Goal: Check status: Check status

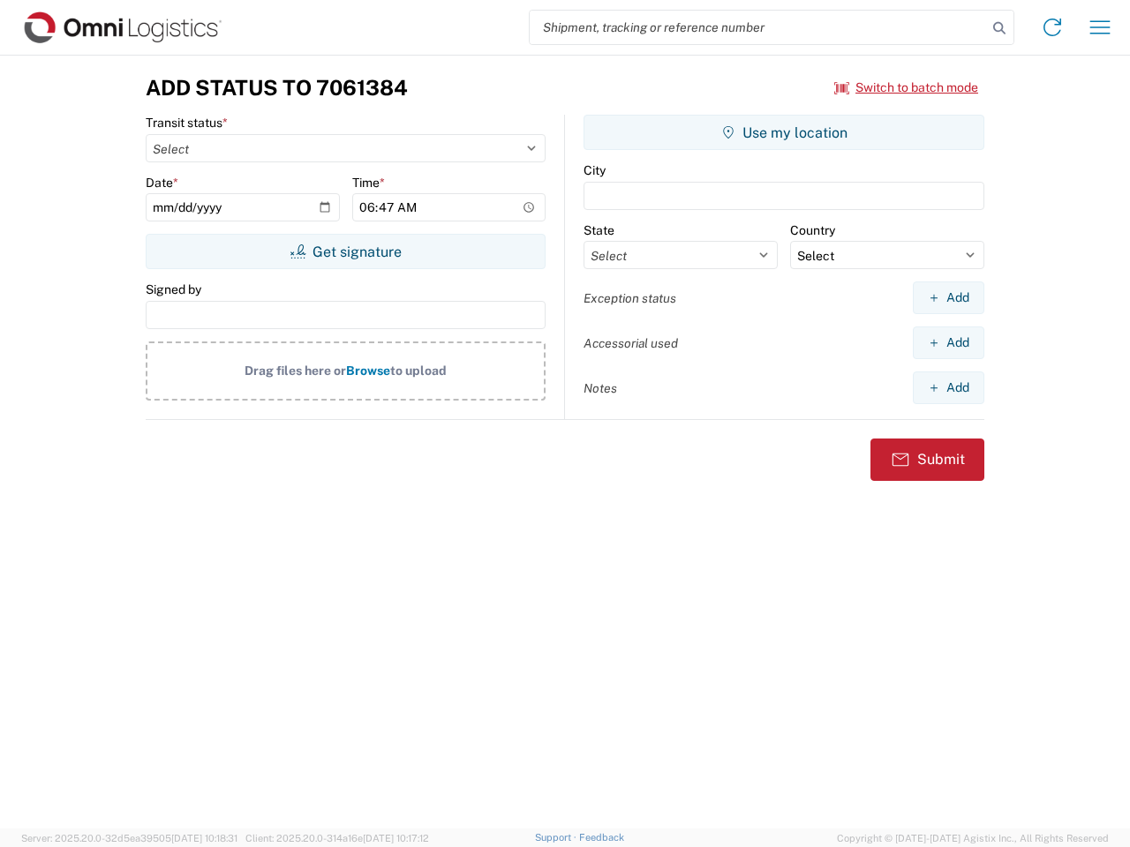
click at [758, 27] on input "search" at bounding box center [758, 28] width 457 height 34
click at [999, 28] on icon at bounding box center [999, 28] width 25 height 25
click at [1052, 27] on icon at bounding box center [1052, 27] width 28 height 28
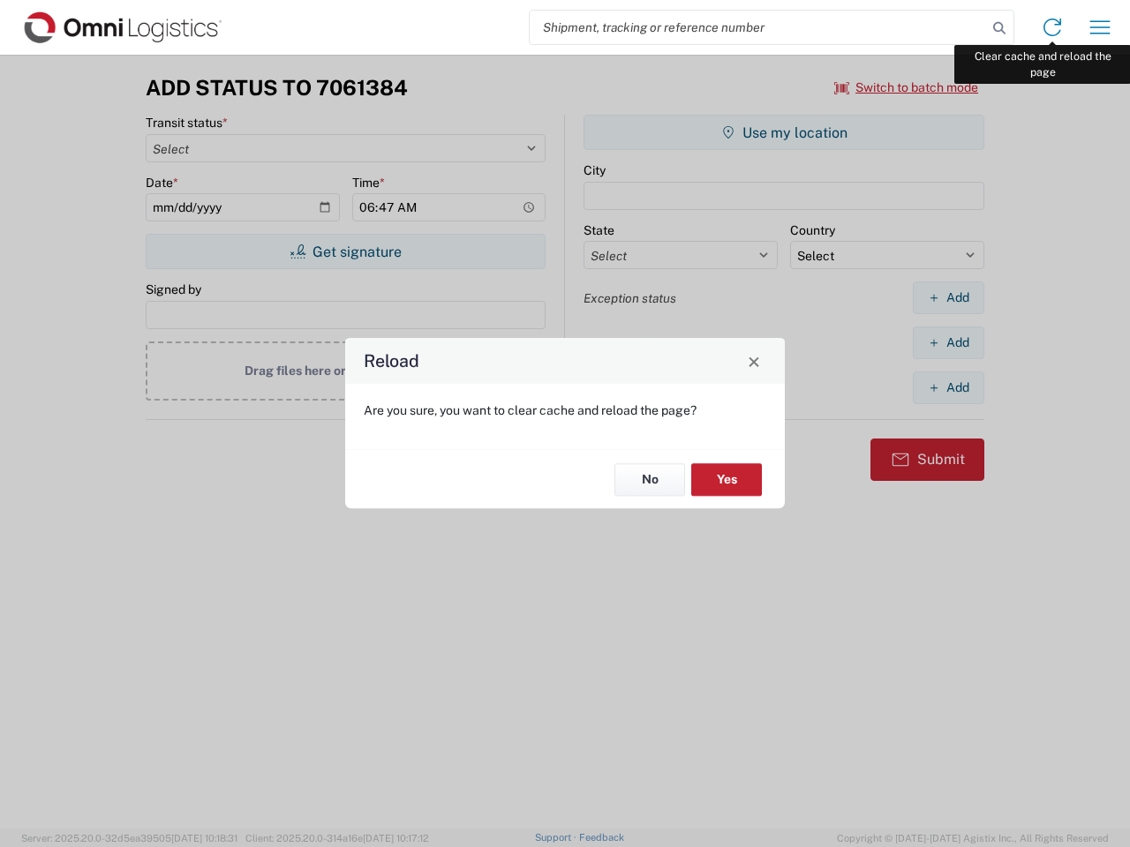
click at [1100, 27] on div "Reload Are you sure, you want to clear cache and reload the page? No Yes" at bounding box center [565, 423] width 1130 height 847
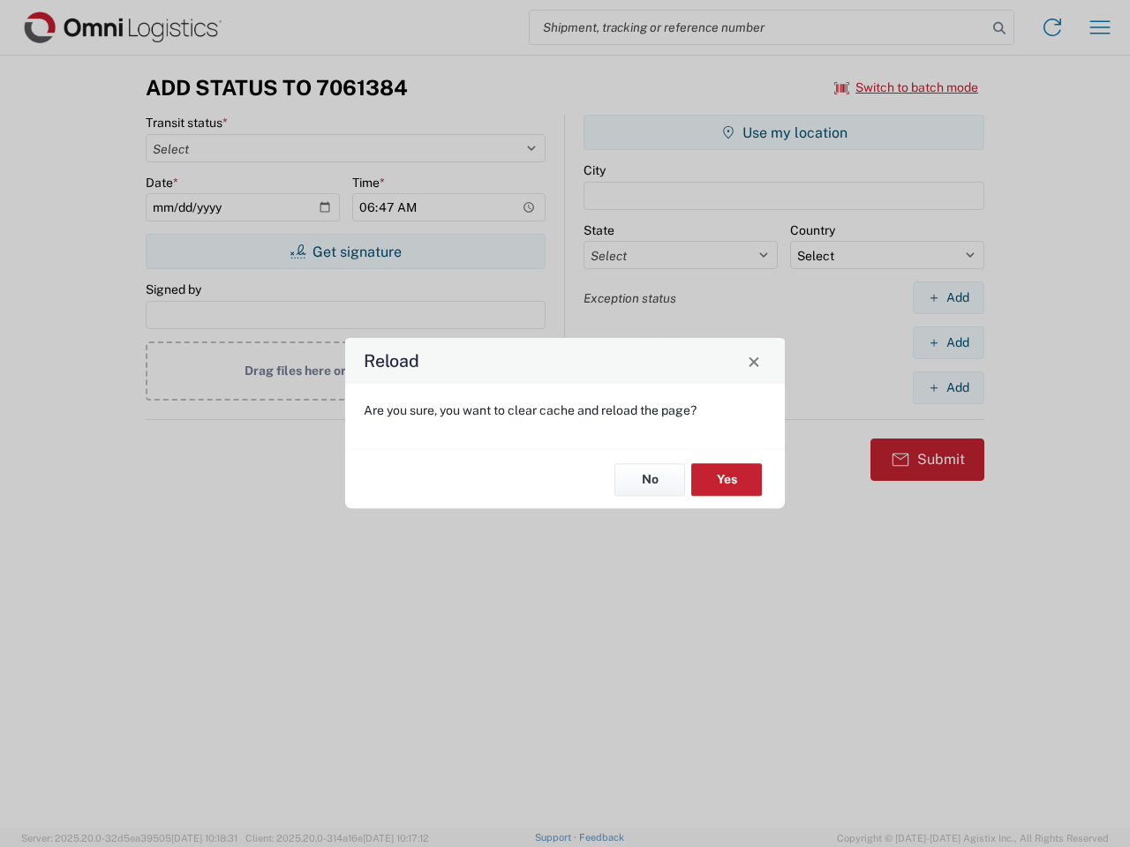
click at [906, 87] on div "Reload Are you sure, you want to clear cache and reload the page? No Yes" at bounding box center [565, 423] width 1130 height 847
click at [345, 252] on div "Reload Are you sure, you want to clear cache and reload the page? No Yes" at bounding box center [565, 423] width 1130 height 847
click at [784, 132] on div "Reload Are you sure, you want to clear cache and reload the page? No Yes" at bounding box center [565, 423] width 1130 height 847
click at [948, 297] on div "Reload Are you sure, you want to clear cache and reload the page? No Yes" at bounding box center [565, 423] width 1130 height 847
click at [948, 342] on div "Reload Are you sure, you want to clear cache and reload the page? No Yes" at bounding box center [565, 423] width 1130 height 847
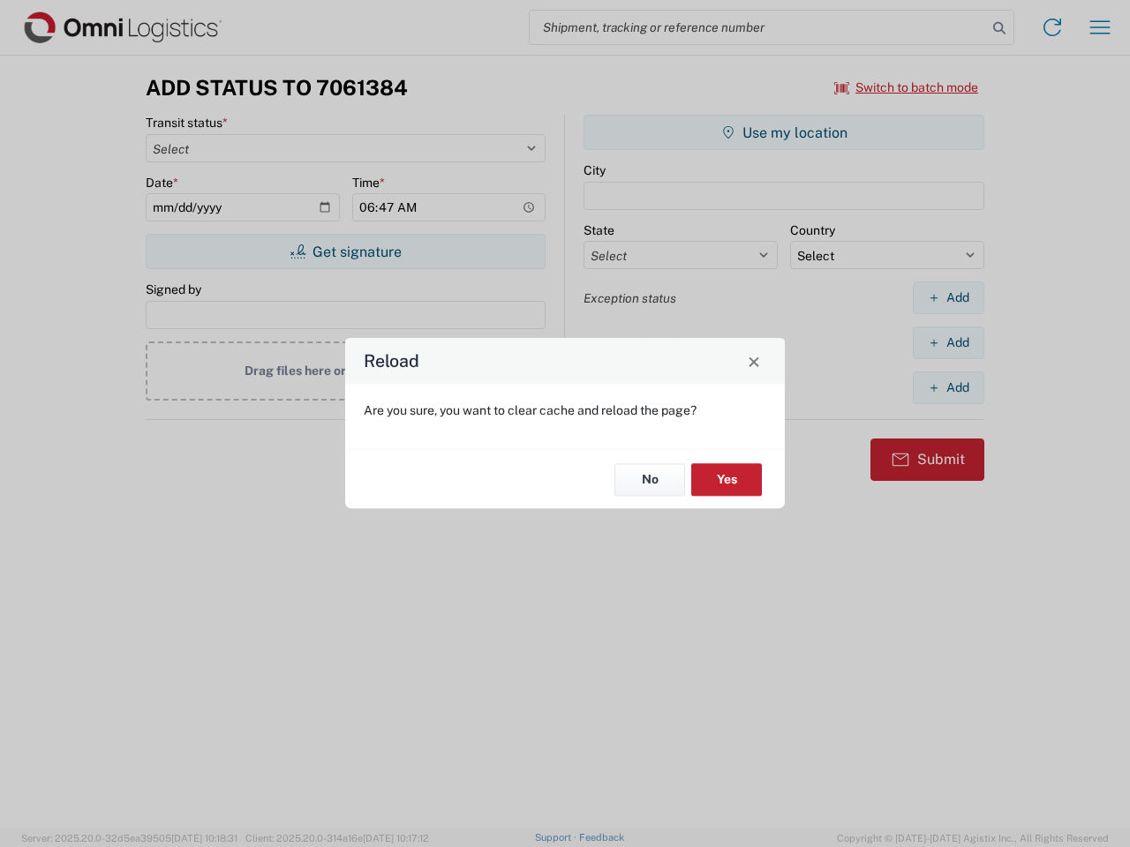
click at [948, 387] on div "Reload Are you sure, you want to clear cache and reload the page? No Yes" at bounding box center [565, 423] width 1130 height 847
